Goal: Task Accomplishment & Management: Use online tool/utility

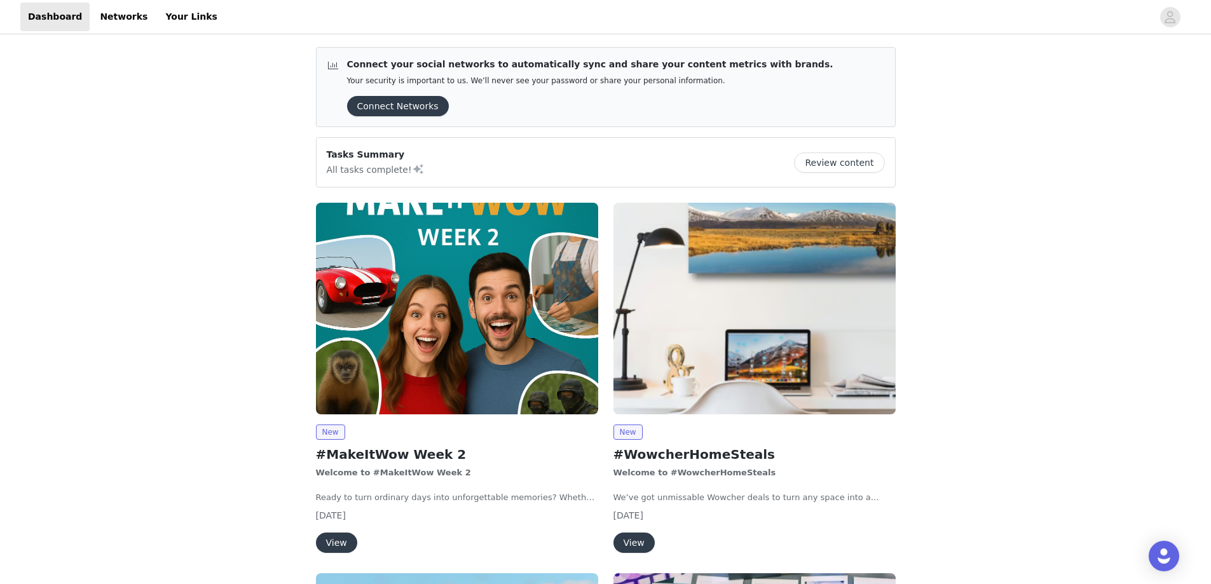
click at [331, 543] on button "View" at bounding box center [336, 543] width 41 height 20
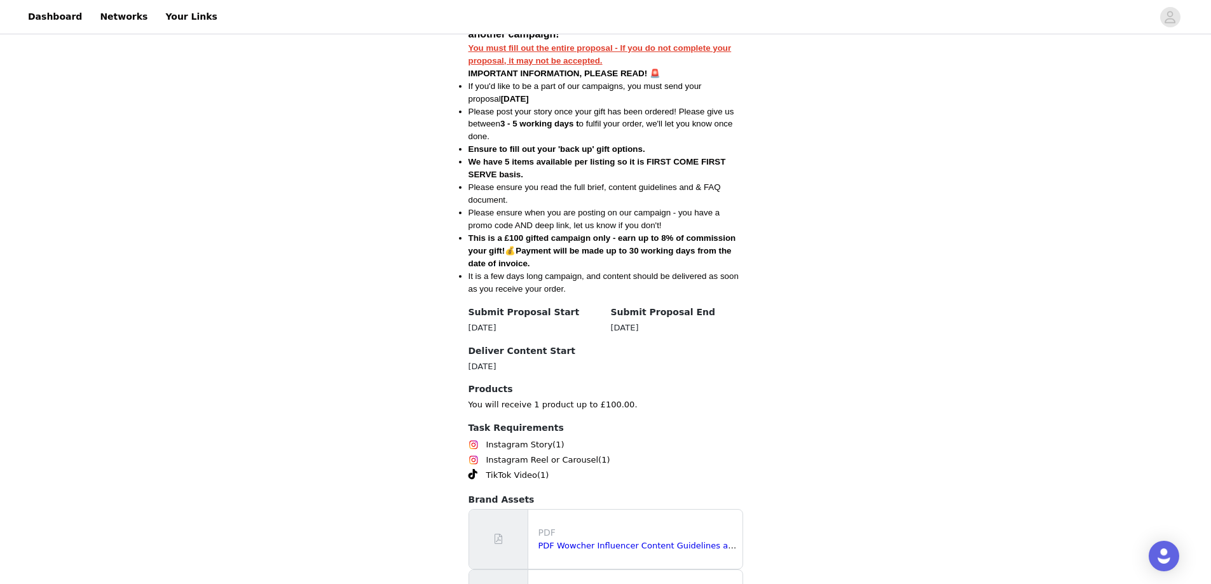
scroll to position [776, 0]
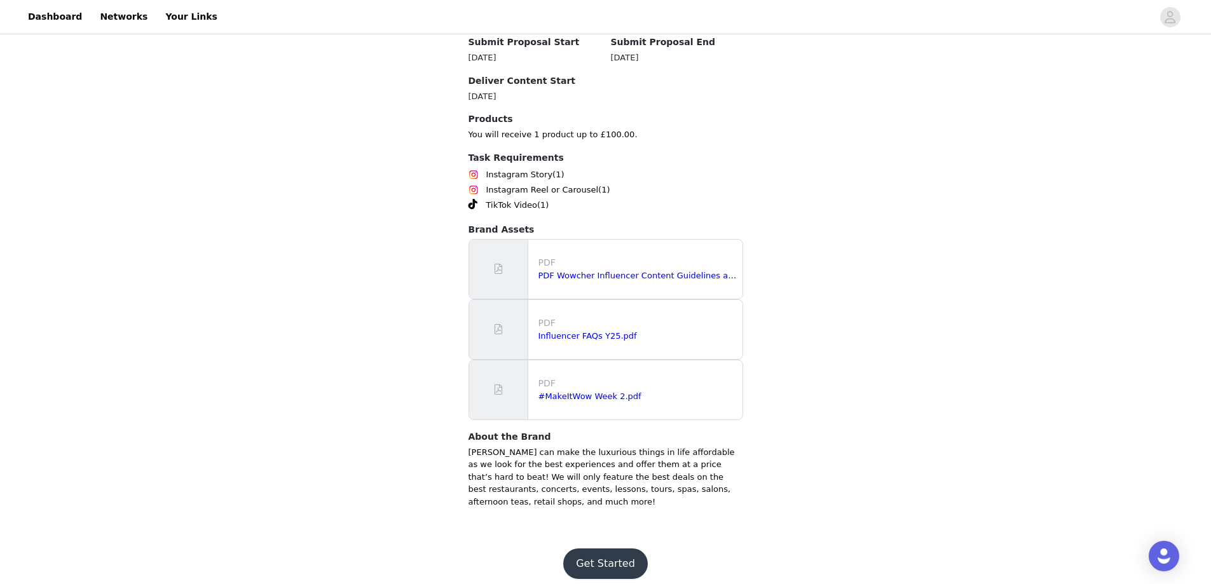
click at [603, 552] on button "Get Started" at bounding box center [605, 564] width 85 height 31
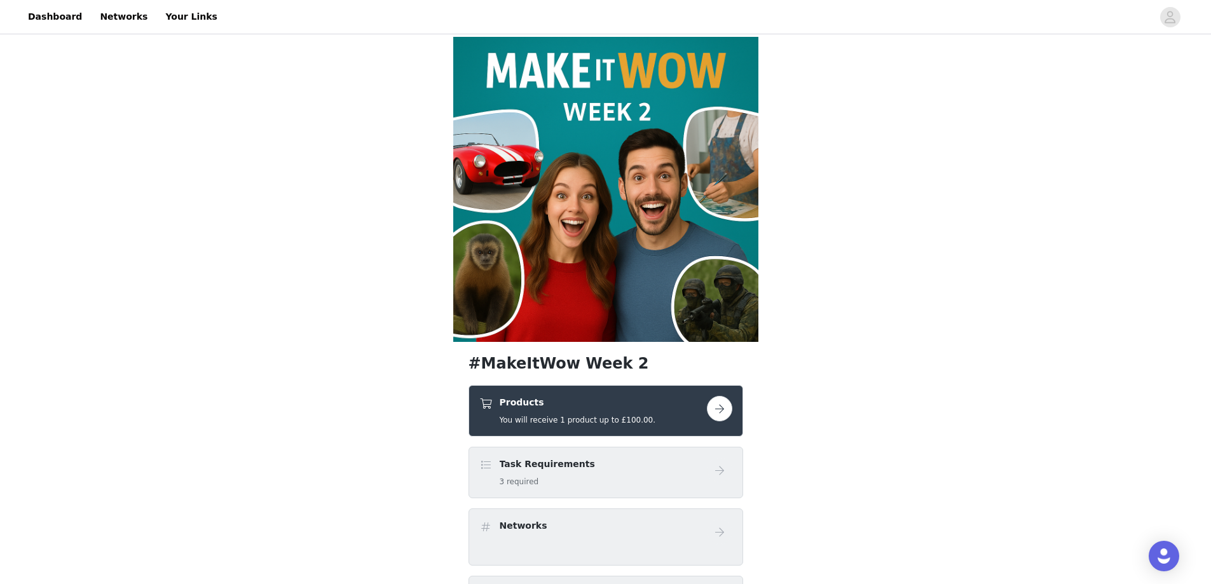
click at [723, 411] on button "button" at bounding box center [719, 408] width 25 height 25
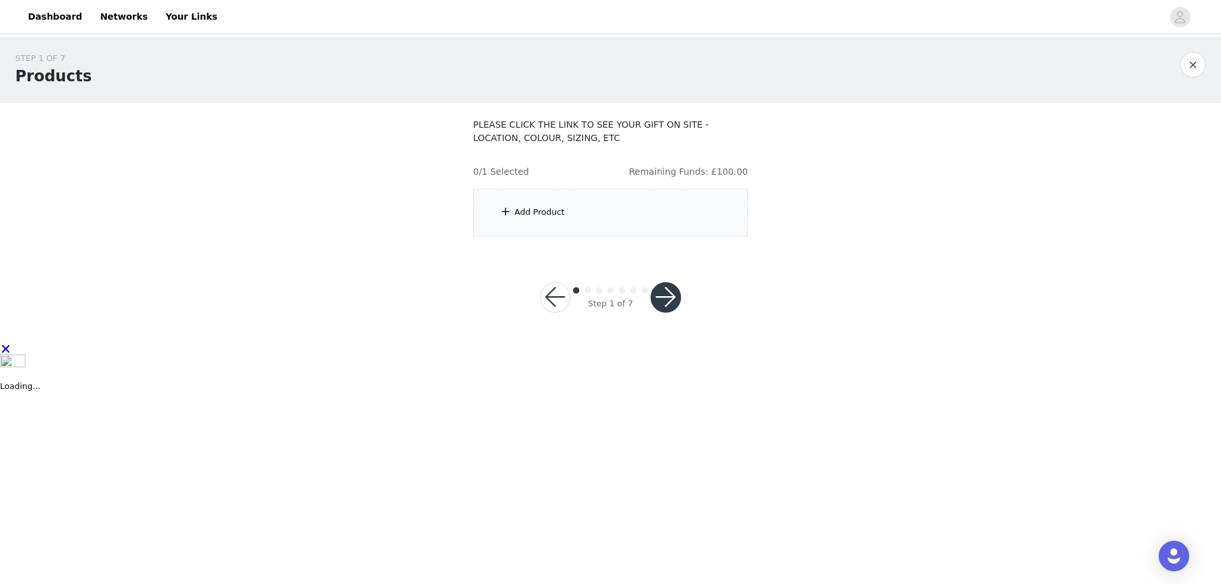
click at [608, 205] on div "Add Product" at bounding box center [610, 213] width 275 height 48
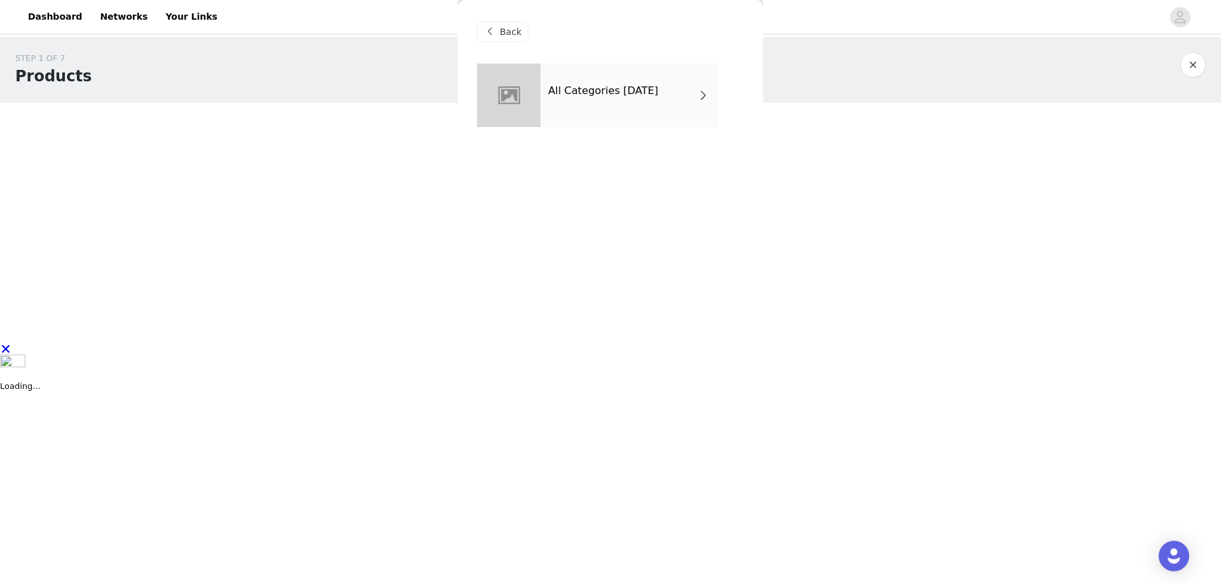
click at [622, 90] on h4 "All Categories [DATE]" at bounding box center [603, 90] width 110 height 11
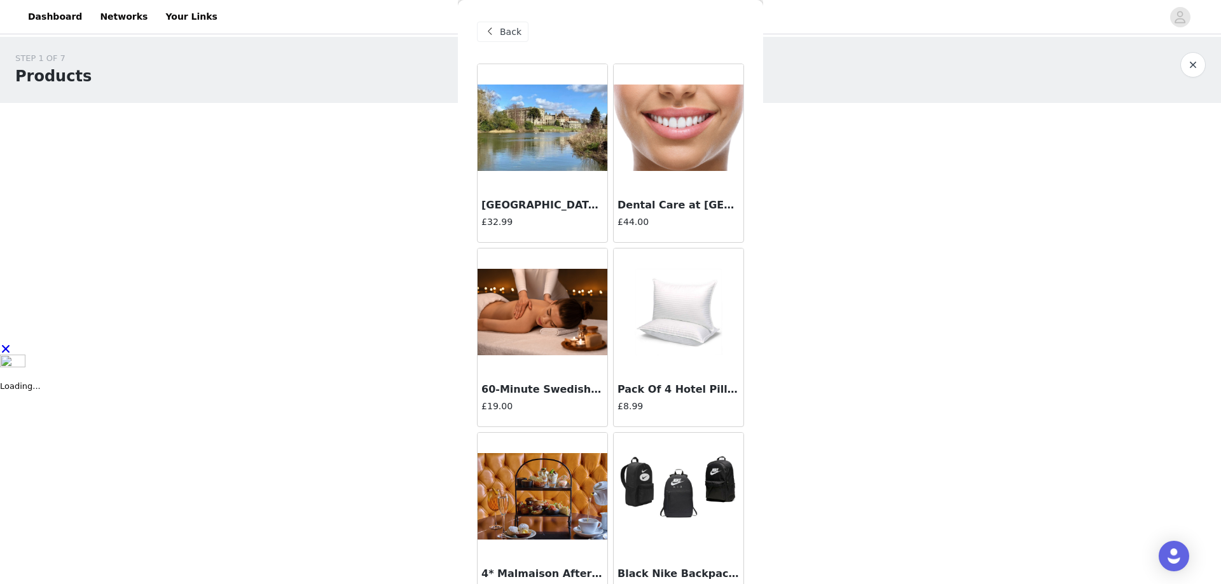
click at [525, 201] on h3 "[GEOGRAPHIC_DATA] Afternoon Tea ([DATE])" at bounding box center [542, 205] width 122 height 15
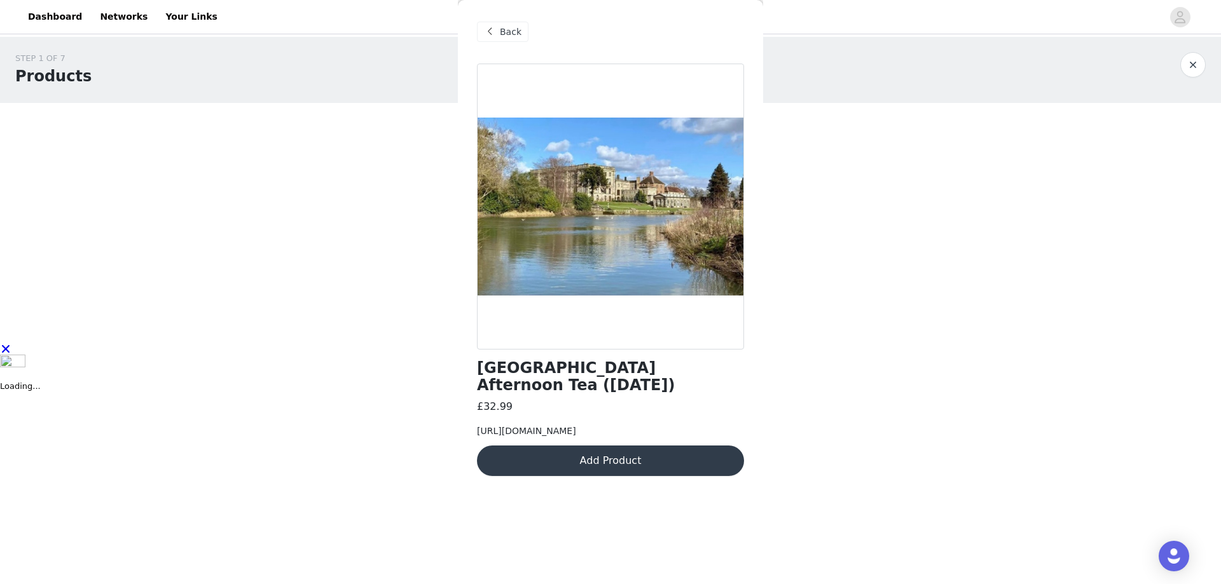
click at [536, 434] on span "[URL][DOMAIN_NAME]" at bounding box center [526, 431] width 99 height 10
click at [549, 436] on span "[URL][DOMAIN_NAME]" at bounding box center [526, 431] width 99 height 10
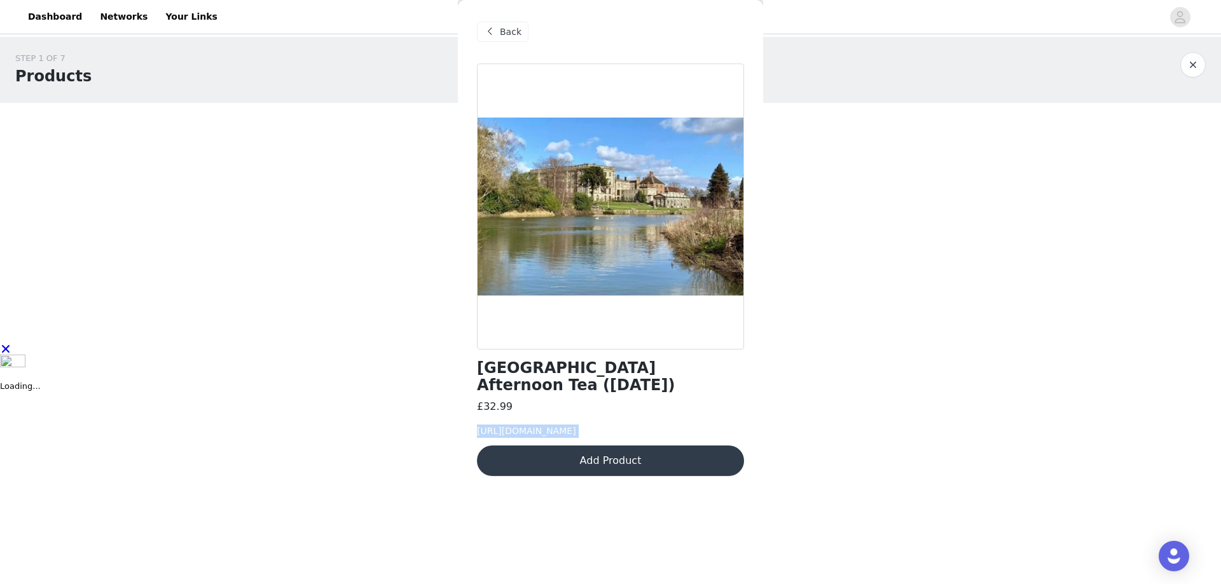
click at [510, 476] on button "Add Product" at bounding box center [610, 461] width 267 height 31
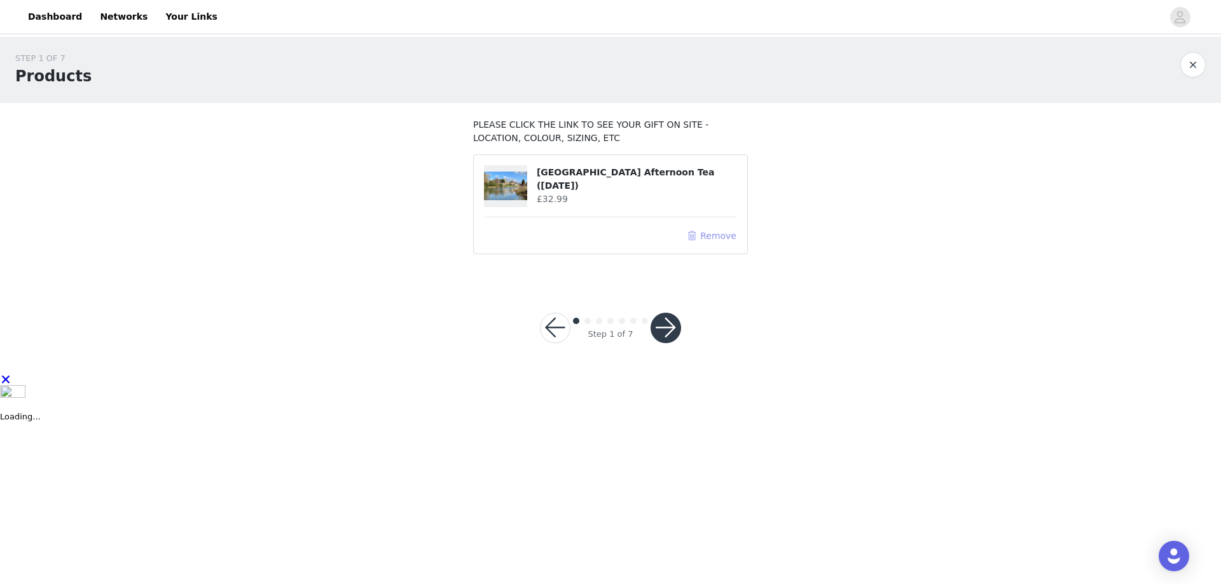
click at [706, 240] on button "Remove" at bounding box center [711, 235] width 51 height 15
